Goal: Task Accomplishment & Management: Use online tool/utility

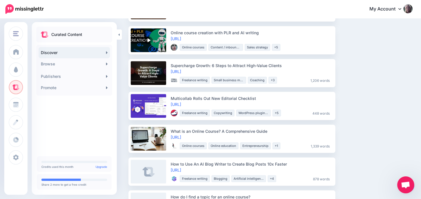
scroll to position [509, 0]
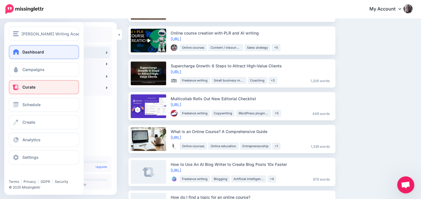
click at [21, 54] on link "Dashboard" at bounding box center [44, 52] width 70 height 14
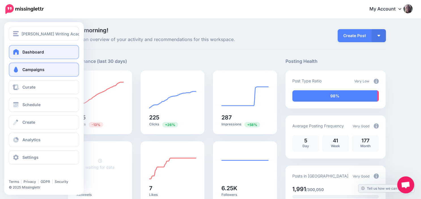
click at [18, 69] on span at bounding box center [15, 70] width 7 height 6
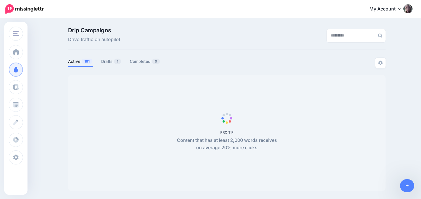
click at [109, 61] on link "Drafts 1" at bounding box center [111, 61] width 20 height 7
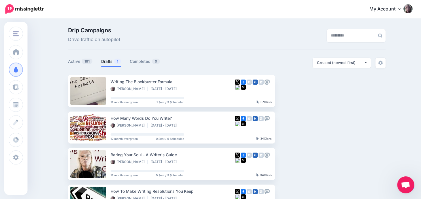
click at [110, 62] on link "Drafts 1" at bounding box center [111, 61] width 20 height 7
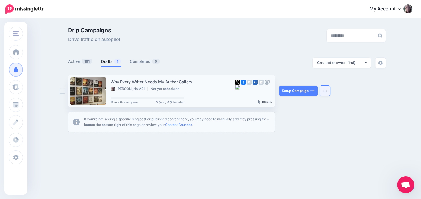
click at [322, 91] on button "button" at bounding box center [324, 91] width 10 height 10
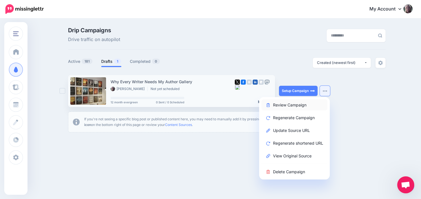
click at [291, 105] on link "Review Campaign" at bounding box center [294, 104] width 66 height 11
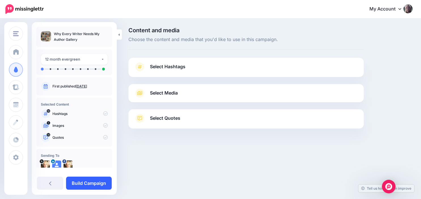
click at [91, 181] on link "Build Campaign" at bounding box center [89, 183] width 46 height 13
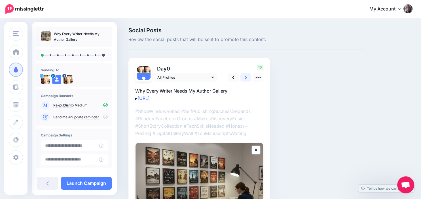
click at [244, 80] on link at bounding box center [245, 77] width 11 height 8
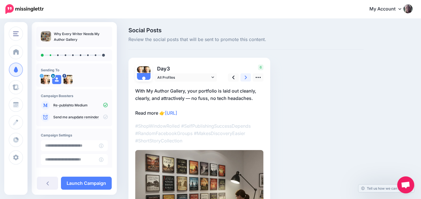
click at [247, 79] on link at bounding box center [245, 77] width 11 height 8
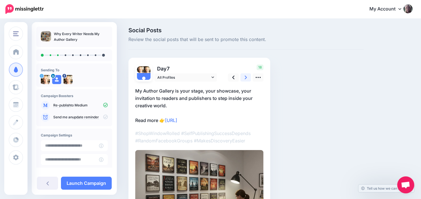
click at [247, 79] on link at bounding box center [245, 77] width 11 height 8
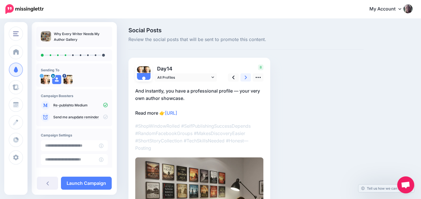
click at [247, 79] on link at bounding box center [245, 77] width 11 height 8
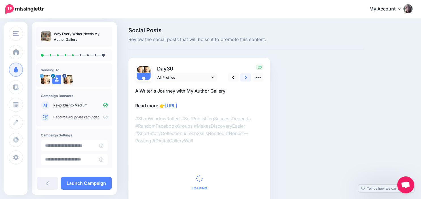
click at [247, 79] on link at bounding box center [245, 77] width 11 height 8
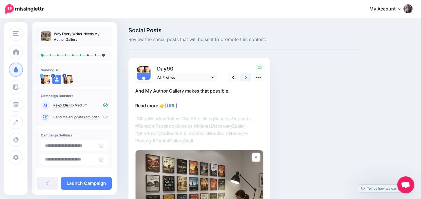
click at [247, 79] on link at bounding box center [245, 77] width 11 height 8
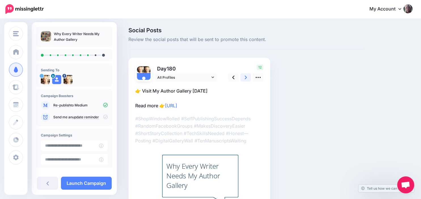
click at [247, 79] on link at bounding box center [245, 77] width 11 height 8
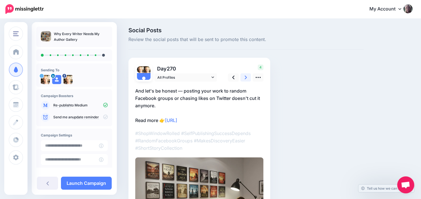
click at [246, 80] on icon at bounding box center [245, 77] width 2 height 6
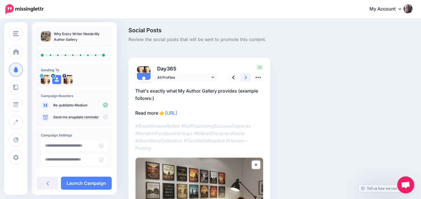
click at [246, 80] on icon at bounding box center [245, 77] width 2 height 6
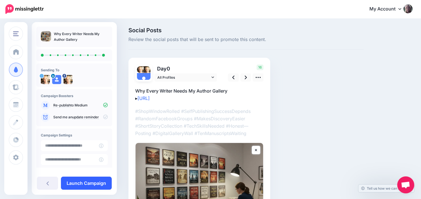
click at [91, 185] on link "Launch Campaign" at bounding box center [86, 183] width 51 height 13
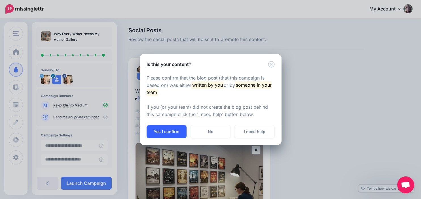
click at [159, 135] on button "Yes I confirm" at bounding box center [166, 131] width 40 height 13
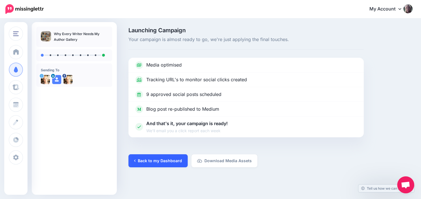
click at [165, 159] on link "Back to my Dashboard" at bounding box center [157, 160] width 59 height 13
